Goal: Task Accomplishment & Management: Use online tool/utility

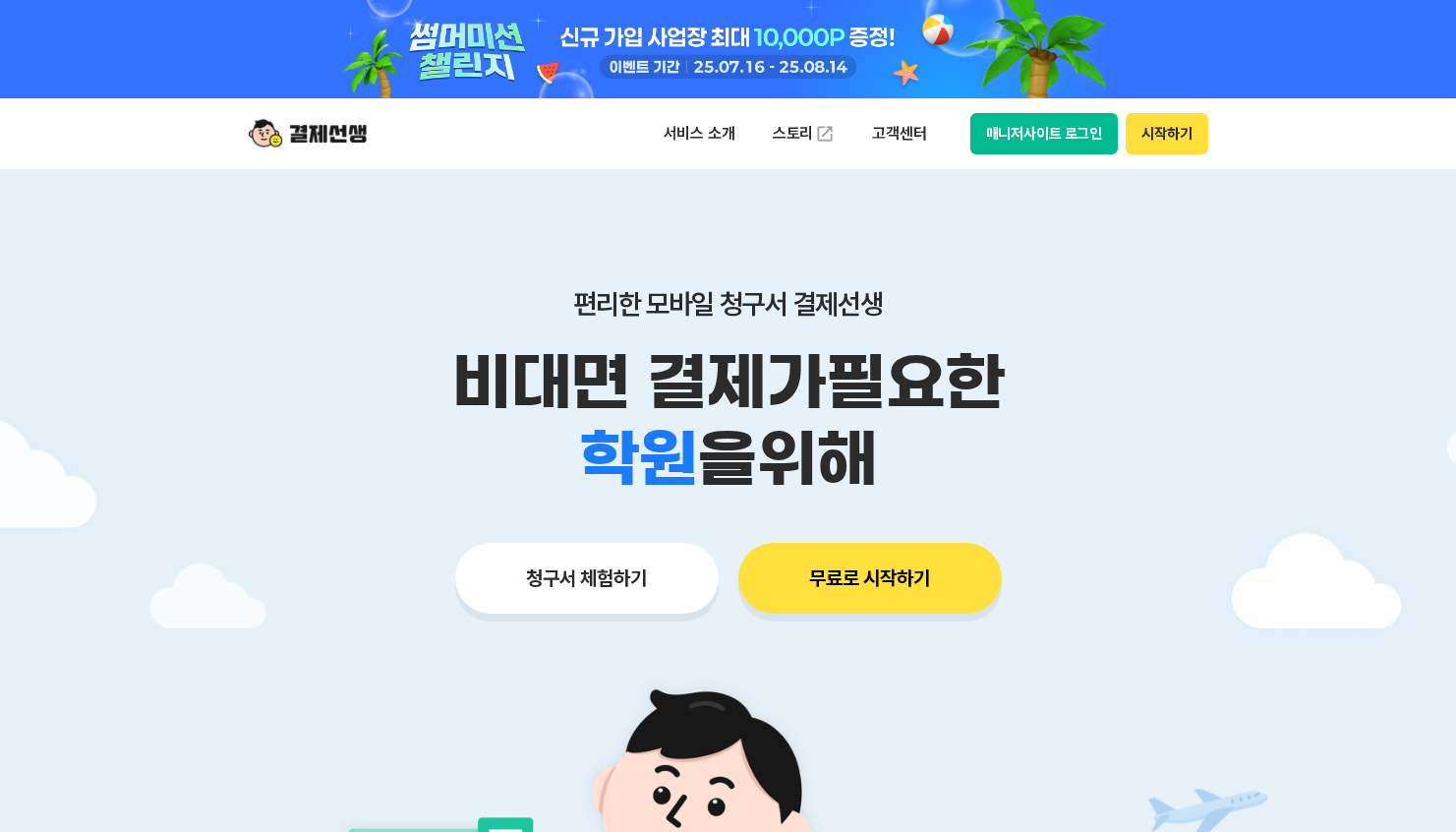
click at [590, 570] on button "청구서 체험하기" at bounding box center [587, 577] width 263 height 70
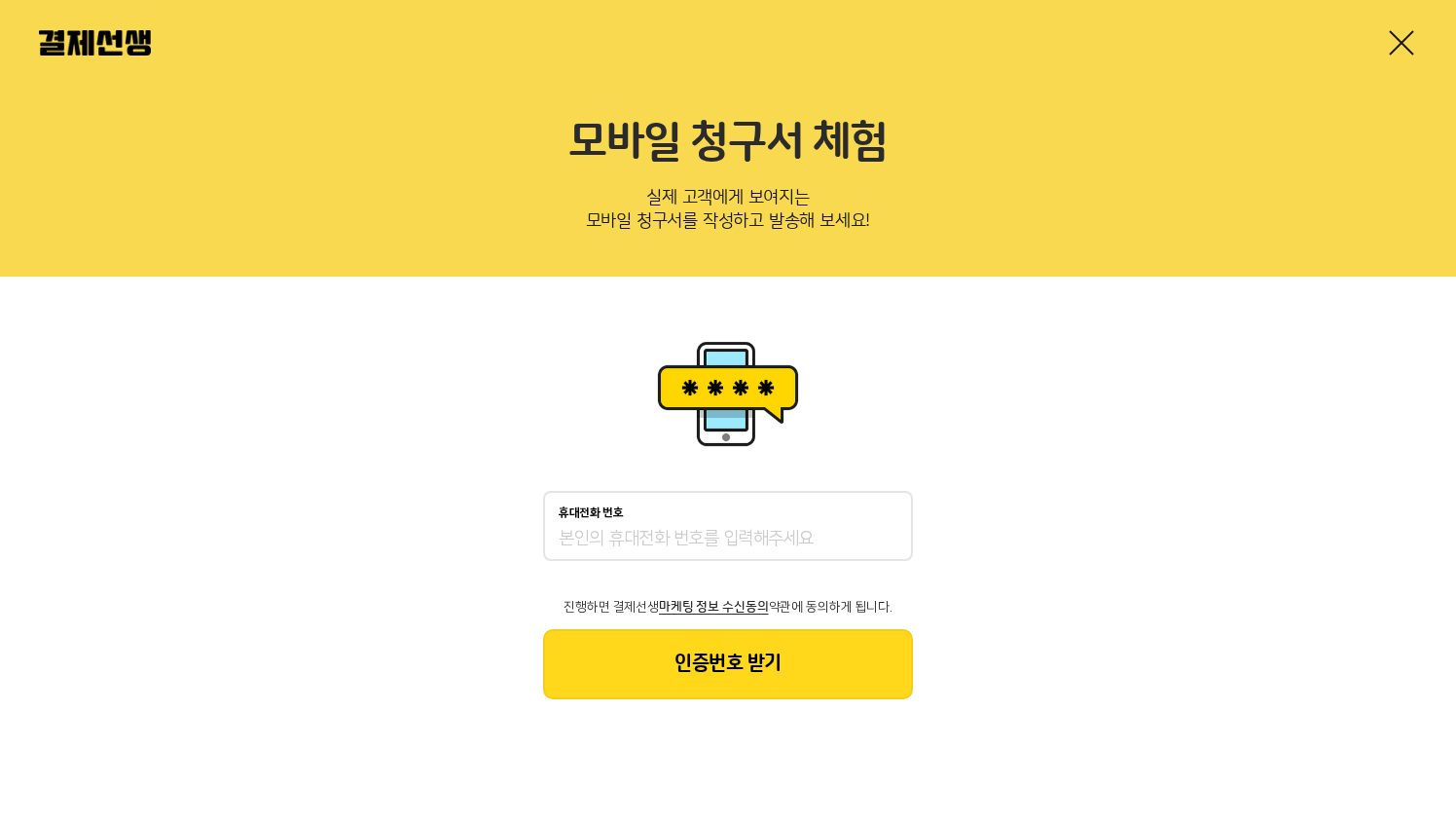
click at [1434, 62] on div at bounding box center [728, 42] width 1456 height 85
click at [1398, 33] on link at bounding box center [1401, 43] width 31 height 31
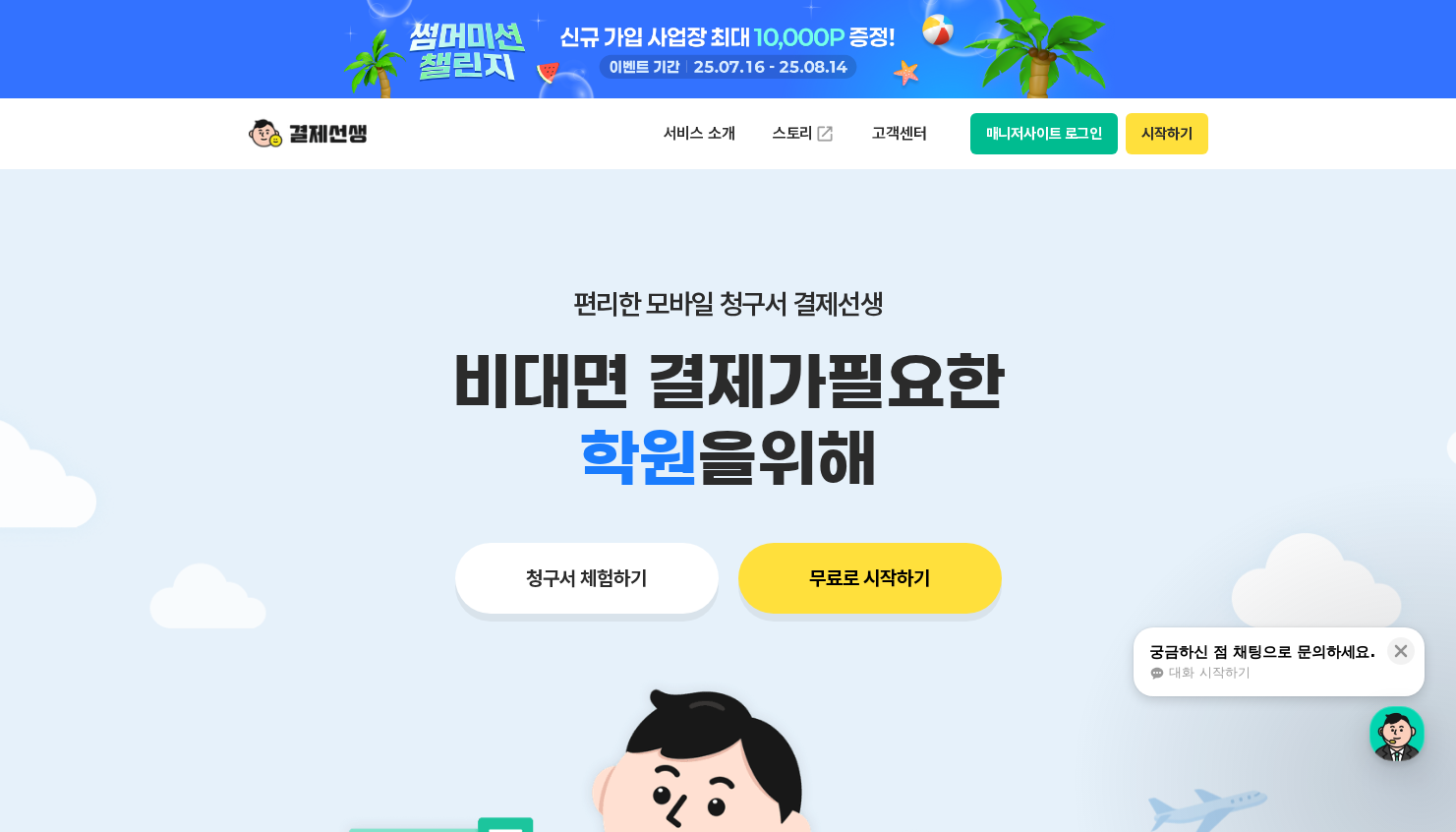
click at [1059, 129] on button "매니저사이트 로그인" at bounding box center [1045, 134] width 149 height 42
